Goal: Unclear

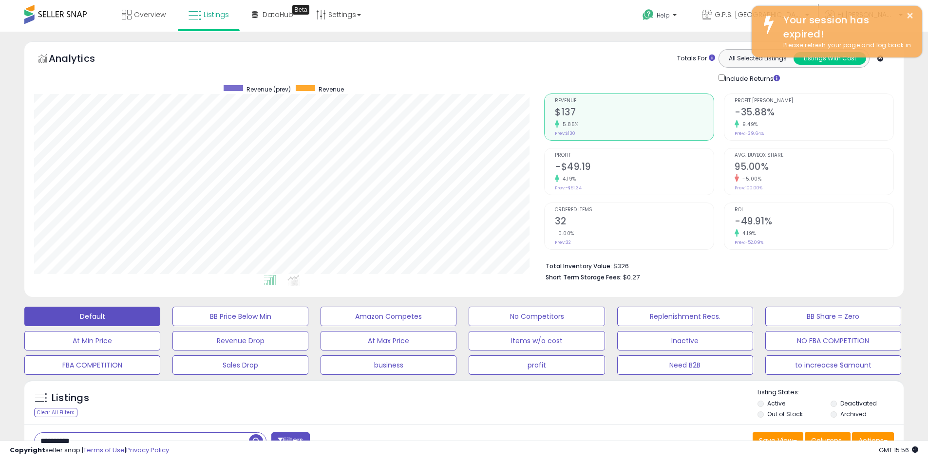
select select "**"
